Goal: Transaction & Acquisition: Book appointment/travel/reservation

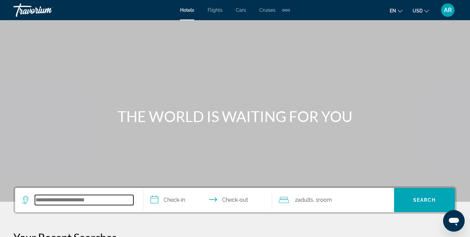
click at [109, 203] on input "Search widget" at bounding box center [84, 200] width 98 height 10
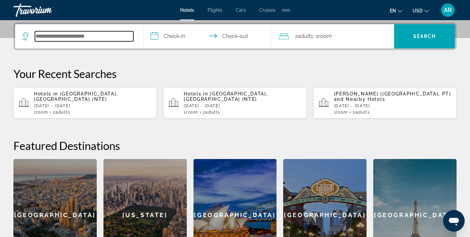
scroll to position [164, 0]
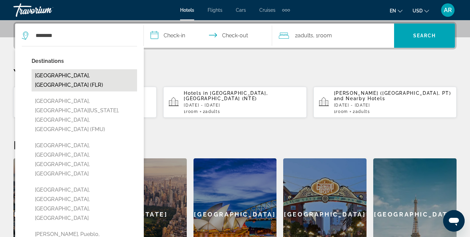
click at [101, 78] on button "[GEOGRAPHIC_DATA], [GEOGRAPHIC_DATA] (FLR)" at bounding box center [85, 80] width 106 height 22
type input "**********"
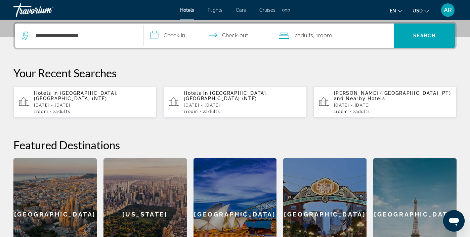
click at [206, 40] on input "**********" at bounding box center [209, 37] width 131 height 26
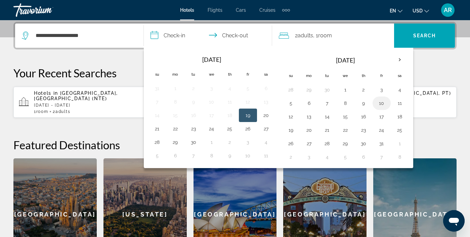
click at [387, 105] on button "10" at bounding box center [381, 102] width 11 height 9
click at [296, 116] on button "12" at bounding box center [291, 116] width 11 height 9
type input "**********"
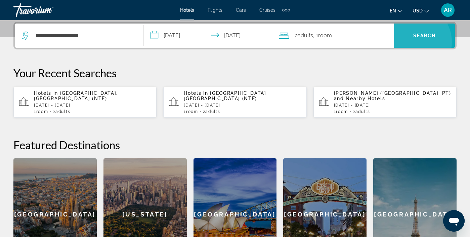
click at [420, 42] on span "Search widget" at bounding box center [424, 36] width 61 height 16
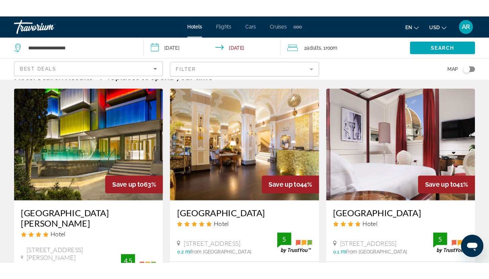
scroll to position [18, 0]
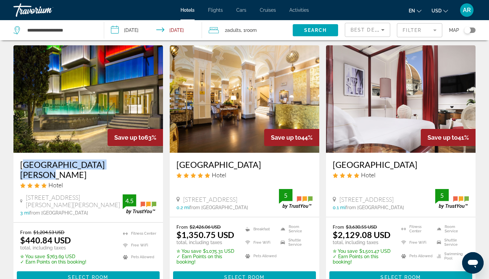
drag, startPoint x: 9, startPoint y: 164, endPoint x: 128, endPoint y: 168, distance: 118.4
copy h3 "[GEOGRAPHIC_DATA][PERSON_NAME]"
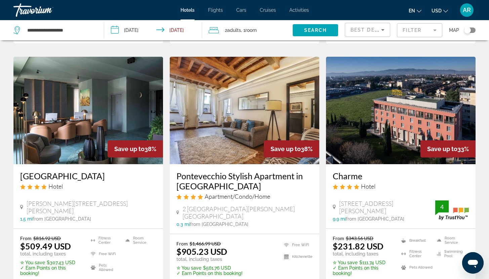
scroll to position [264, 0]
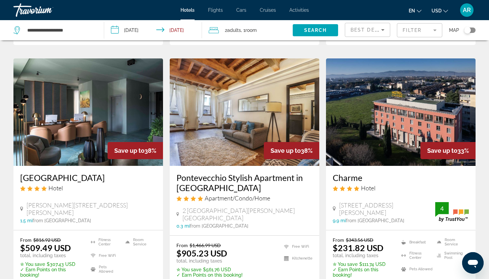
drag, startPoint x: 326, startPoint y: 172, endPoint x: 372, endPoint y: 173, distance: 45.7
click at [372, 173] on div "Charme Hotel [STREET_ADDRESS][PERSON_NAME], [GEOGRAPHIC_DATA] 9.9 mi from [GEOG…" at bounding box center [401, 198] width 150 height 64
copy h3 "Charme"
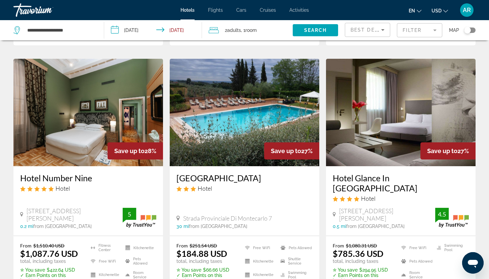
scroll to position [783, 0]
drag, startPoint x: 174, startPoint y: 161, endPoint x: 255, endPoint y: 163, distance: 81.0
click at [255, 167] on div "[GEOGRAPHIC_DATA] Hotel Strada Provinciale Di [GEOGRAPHIC_DATA] 7 30 mi from [G…" at bounding box center [245, 202] width 150 height 70
copy h3 "[GEOGRAPHIC_DATA]"
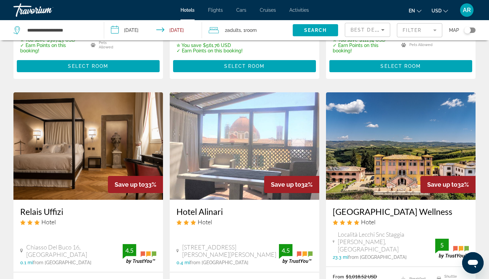
scroll to position [345, 0]
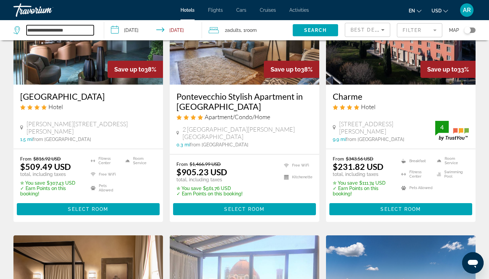
click at [63, 31] on input "**********" at bounding box center [60, 30] width 67 height 10
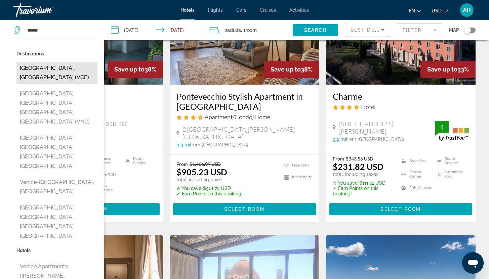
click at [44, 67] on button "[GEOGRAPHIC_DATA], [GEOGRAPHIC_DATA] (VCE)" at bounding box center [56, 73] width 81 height 22
type input "**********"
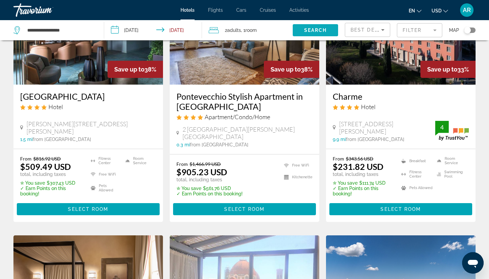
click at [306, 31] on span "Search" at bounding box center [315, 30] width 23 height 5
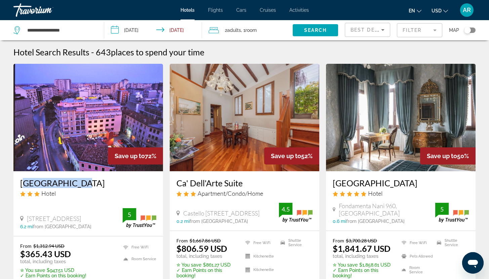
drag, startPoint x: 13, startPoint y: 181, endPoint x: 85, endPoint y: 185, distance: 71.7
click at [85, 185] on div "[GEOGRAPHIC_DATA] Hotel [GEOGRAPHIC_DATA], Mestre 6.2 mi from [GEOGRAPHIC_DATA]…" at bounding box center [88, 203] width 150 height 65
copy h3 "[GEOGRAPHIC_DATA]"
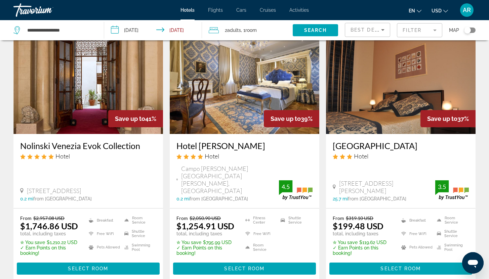
scroll to position [289, 0]
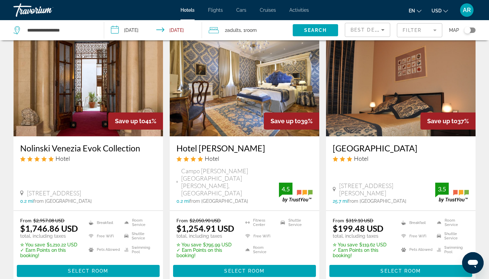
drag, startPoint x: 326, startPoint y: 148, endPoint x: 406, endPoint y: 151, distance: 80.7
click at [406, 151] on div "[GEOGRAPHIC_DATA] Hotel [STREET_ADDRESS], [PERSON_NAME] 25.7 mi from [GEOGRAPHI…" at bounding box center [401, 173] width 150 height 74
copy h3 "[GEOGRAPHIC_DATA]"
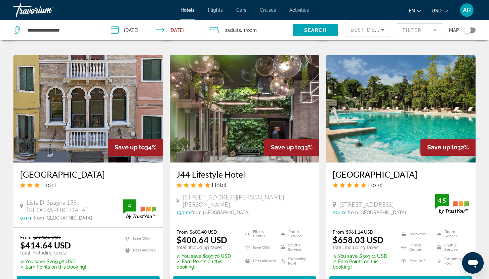
scroll to position [532, 0]
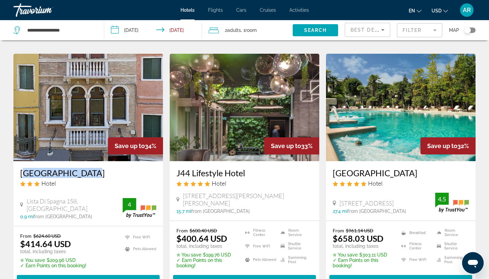
drag, startPoint x: 6, startPoint y: 154, endPoint x: 84, endPoint y: 158, distance: 78.1
click at [84, 158] on div "Hotel Search Results - 643 places to spend your time Save up to 72% Hotel [GEOG…" at bounding box center [244, 47] width 489 height 1064
copy h3 "[GEOGRAPHIC_DATA]"
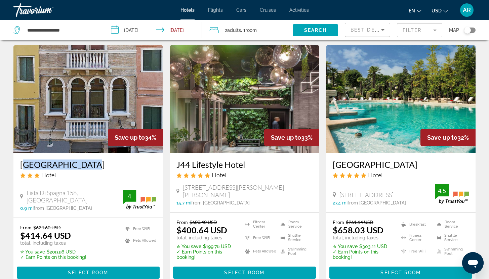
scroll to position [534, 0]
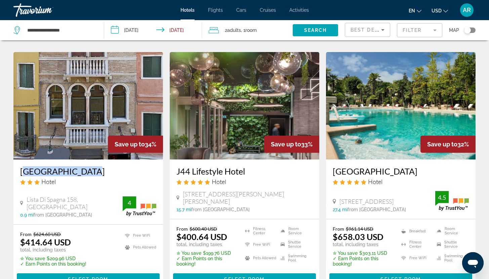
drag, startPoint x: 170, startPoint y: 157, endPoint x: 259, endPoint y: 160, distance: 89.1
click at [259, 160] on div "J44 Lifestyle Hotel Hotel [STREET_ADDRESS][PERSON_NAME] 15.7 mi from [GEOGRAPHI…" at bounding box center [245, 189] width 150 height 59
copy h3 "J44 Lifestyle Hotel"
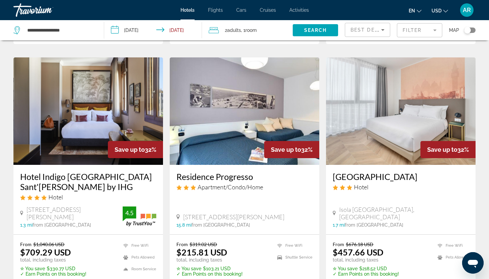
scroll to position [786, 0]
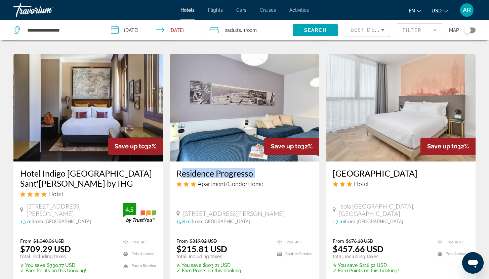
drag, startPoint x: 170, startPoint y: 158, endPoint x: 259, endPoint y: 165, distance: 89.0
click at [259, 165] on div "Residence Progresso Apartment/Condo/Home [STREET_ADDRESS][PERSON_NAME] Accesso …" at bounding box center [245, 197] width 150 height 70
copy div "Residence Progresso"
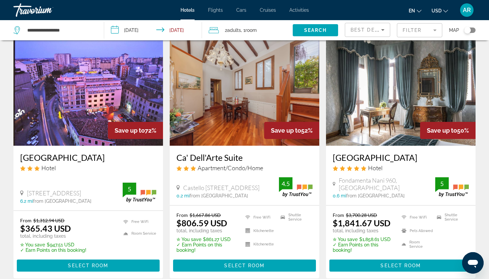
scroll to position [0, 0]
